Goal: Task Accomplishment & Management: Manage account settings

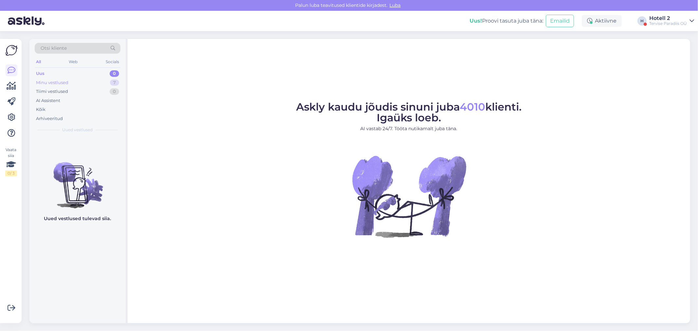
click at [102, 78] on div "Minu vestlused 7" at bounding box center [78, 82] width 86 height 9
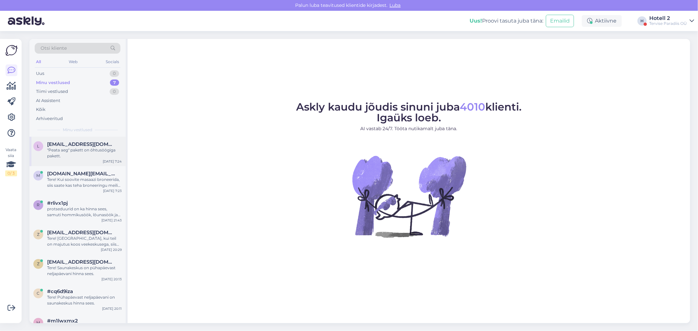
click at [87, 155] on div ""Peata aeg" pakett on õhtusöögiga pakett." at bounding box center [84, 153] width 75 height 12
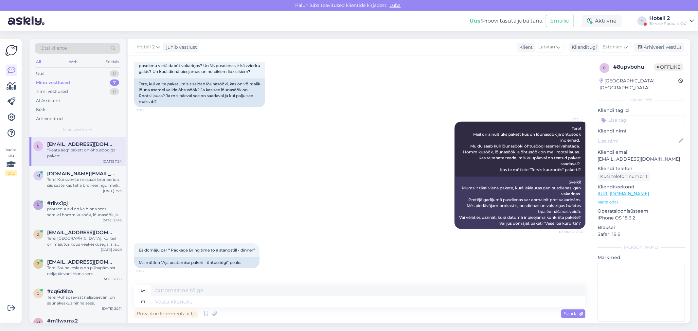
scroll to position [411, 0]
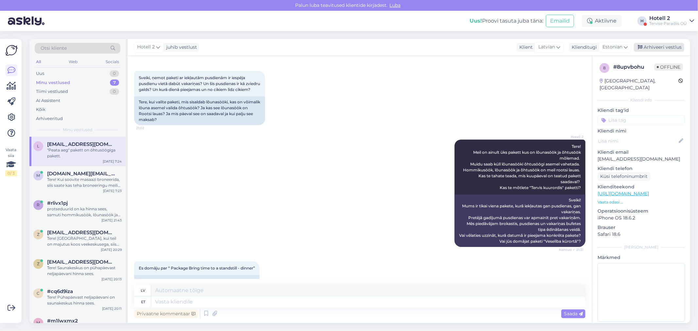
drag, startPoint x: 651, startPoint y: 43, endPoint x: 635, endPoint y: 51, distance: 18.2
click at [651, 43] on div "Arhiveeri vestlus" at bounding box center [659, 47] width 50 height 9
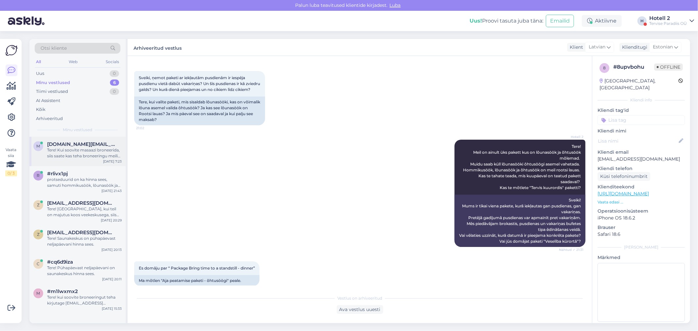
click at [82, 138] on div "m [DOMAIN_NAME][EMAIL_ADDRESS][DOMAIN_NAME] Tere! Kui soovite masaazi broneerid…" at bounding box center [77, 151] width 96 height 29
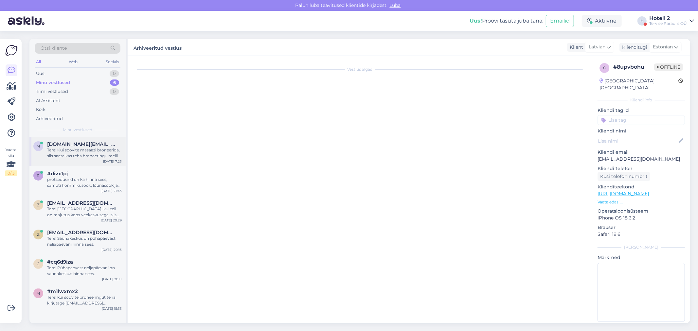
scroll to position [0, 0]
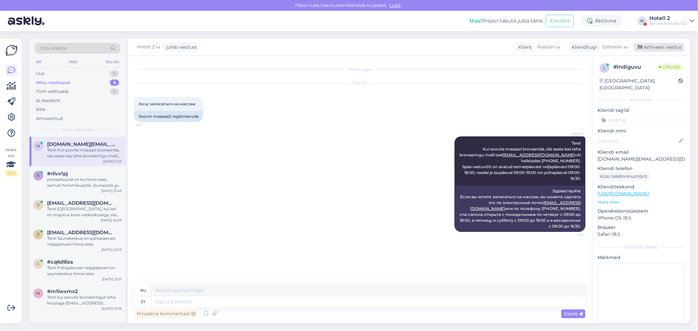
click at [648, 47] on div "Arhiveeri vestlus" at bounding box center [659, 47] width 50 height 9
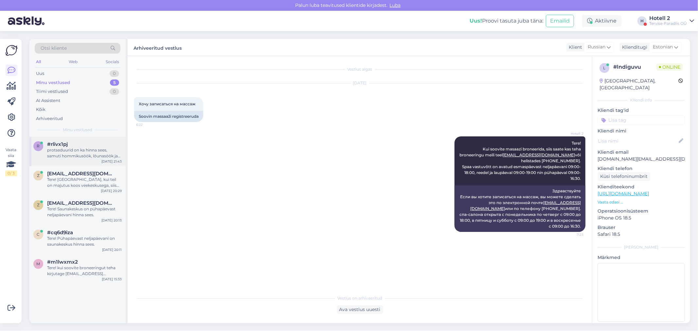
click at [52, 149] on div "protseduurid on ka hinna sees, samuti hommikusöök, lõunasöök ja õhtusöök." at bounding box center [84, 153] width 75 height 12
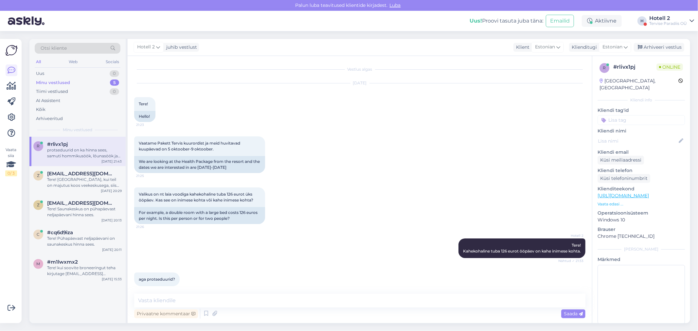
scroll to position [67, 0]
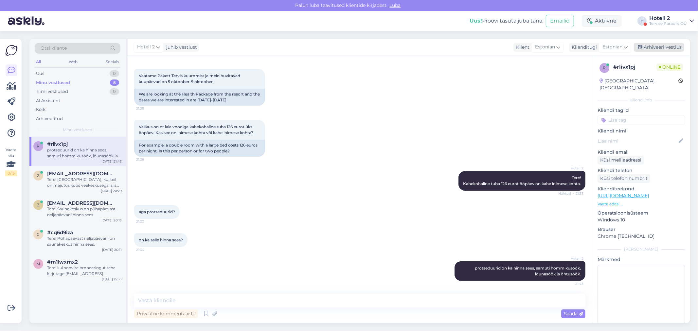
click at [644, 43] on div "Arhiveeri vestlus" at bounding box center [659, 47] width 50 height 9
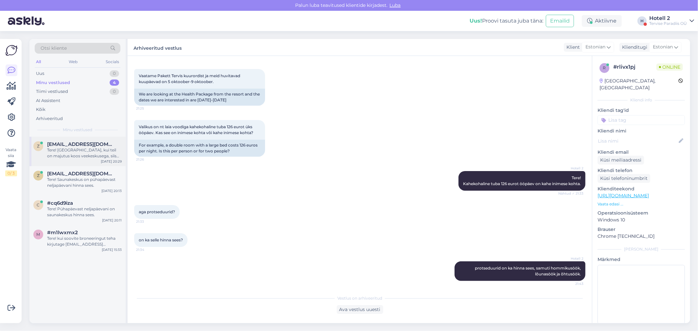
click at [73, 154] on div "Tere! [GEOGRAPHIC_DATA], kui teil on majutus koos veekeskusega, siis on veekesk…" at bounding box center [84, 153] width 75 height 12
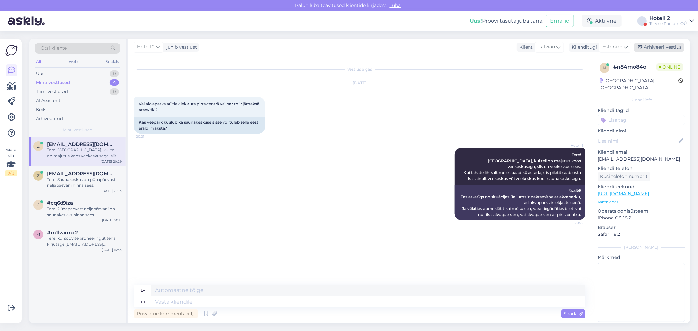
click at [653, 48] on div "Arhiveeri vestlus" at bounding box center [659, 47] width 50 height 9
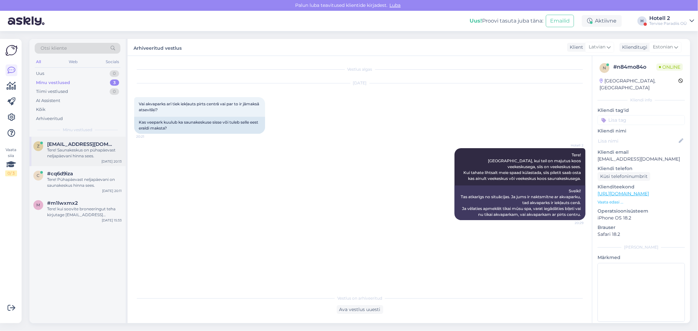
click at [85, 155] on div "Tere! Saunakeskus on pühapäevast neljapäevani hinna sees." at bounding box center [84, 153] width 75 height 12
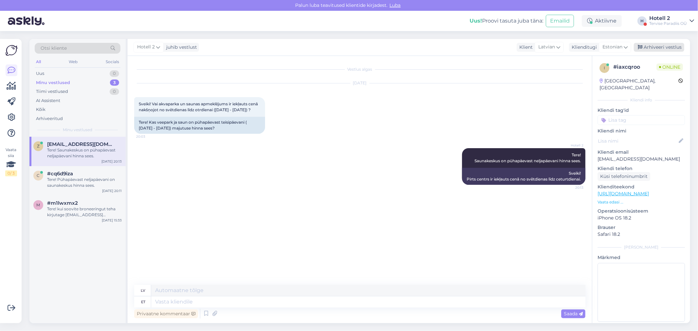
click at [653, 43] on div "Arhiveeri vestlus" at bounding box center [659, 47] width 50 height 9
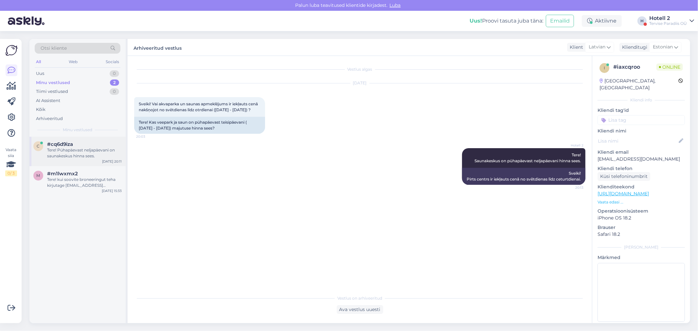
click at [55, 151] on div "Tere! Pühapäevast neljapäevani on saunakeskus hinna sees." at bounding box center [84, 153] width 75 height 12
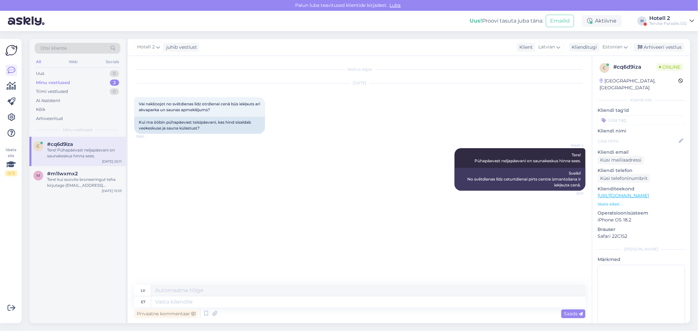
click at [647, 40] on div "Hotell 2 juhib vestlust Klient [DEMOGRAPHIC_DATA] Klienditugi Estonian Arhiveer…" at bounding box center [409, 47] width 562 height 17
click at [647, 44] on div "Arhiveeri vestlus" at bounding box center [659, 47] width 50 height 9
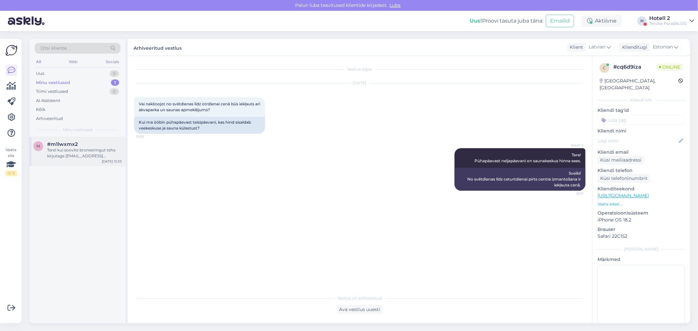
click at [82, 145] on div "#m1lwxmx2" at bounding box center [84, 144] width 75 height 6
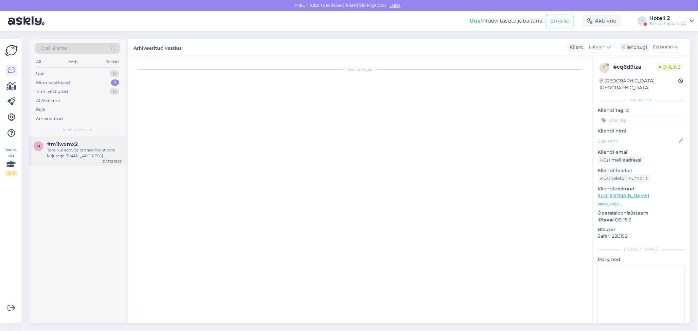
scroll to position [215, 0]
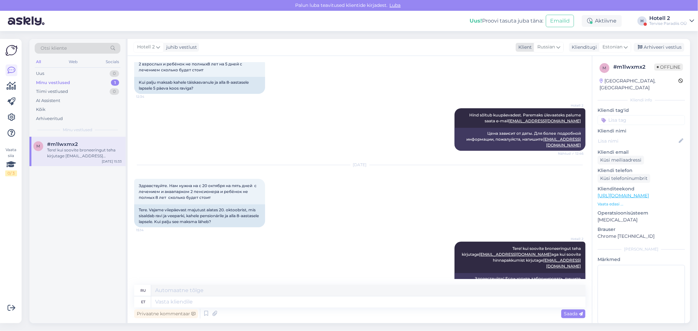
drag, startPoint x: 643, startPoint y: 48, endPoint x: 583, endPoint y: 50, distance: 59.2
click at [643, 48] on div "Arhiveeri vestlus" at bounding box center [659, 47] width 50 height 9
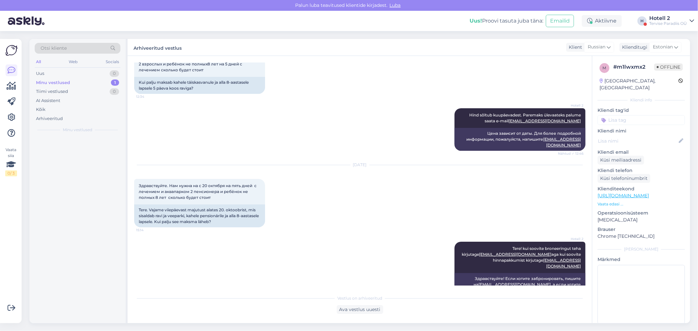
scroll to position [208, 0]
